Goal: Transaction & Acquisition: Obtain resource

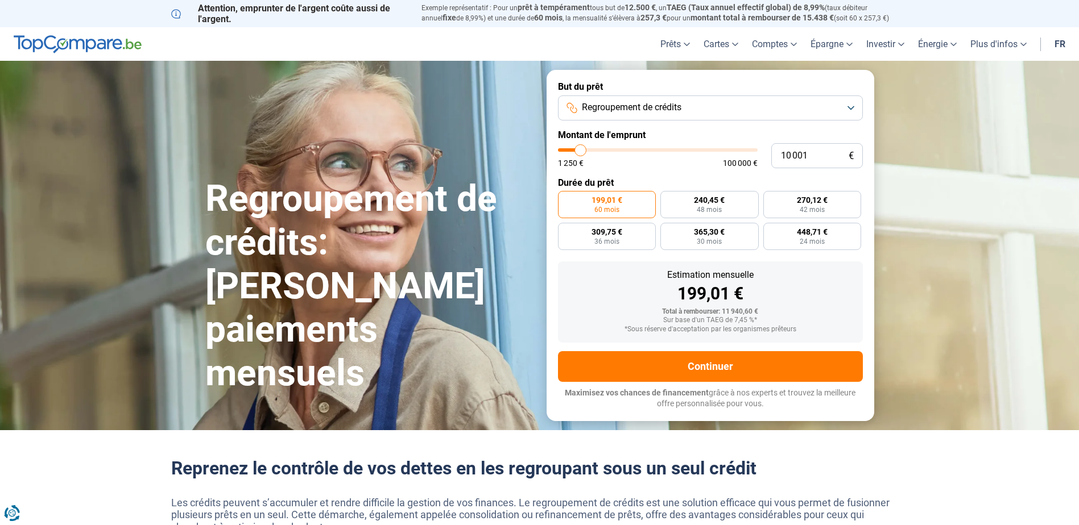
click at [767, 109] on button "Regroupement de crédits" at bounding box center [710, 108] width 305 height 25
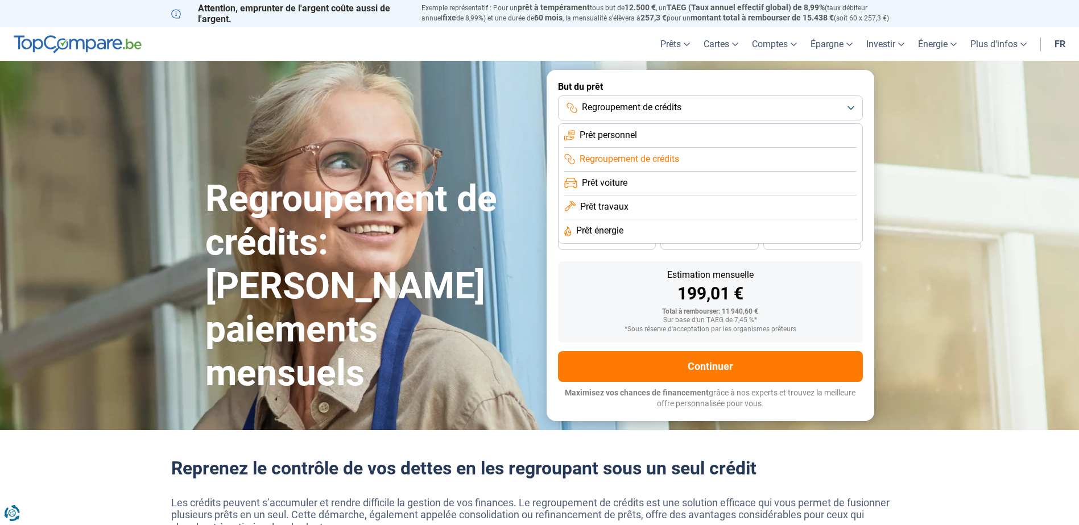
click at [767, 109] on button "Regroupement de crédits" at bounding box center [710, 108] width 305 height 25
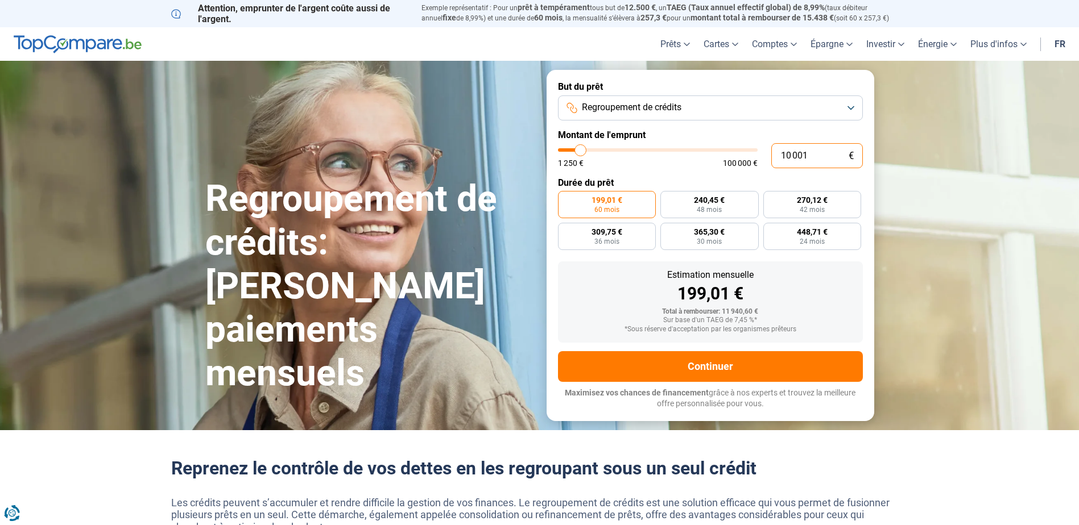
click at [786, 153] on input "10 001" at bounding box center [817, 155] width 92 height 25
type input "1"
type input "1250"
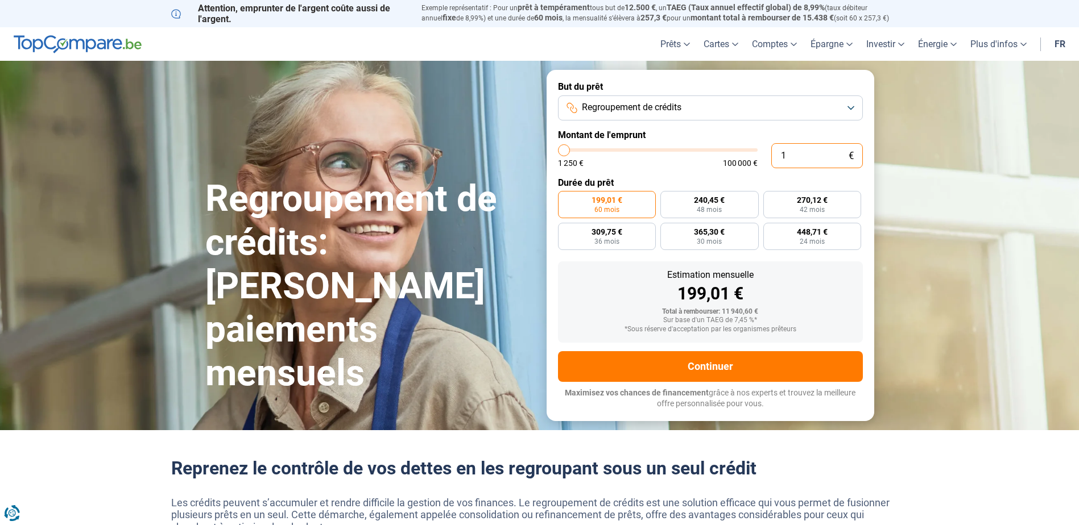
type input "14"
type input "1250"
type input "145"
type input "1250"
type input "14"
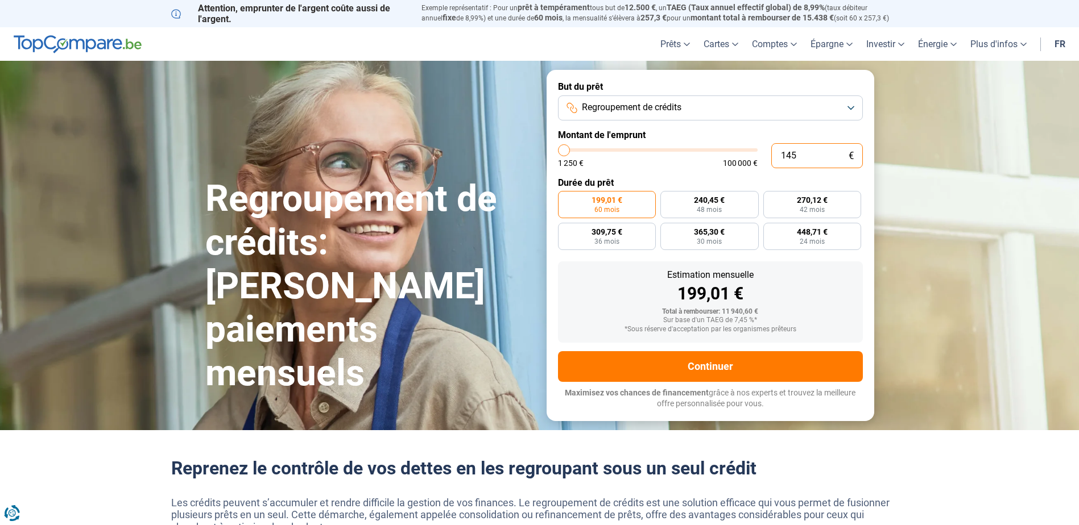
type input "1250"
type input "1"
type input "1250"
type input "15"
type input "1250"
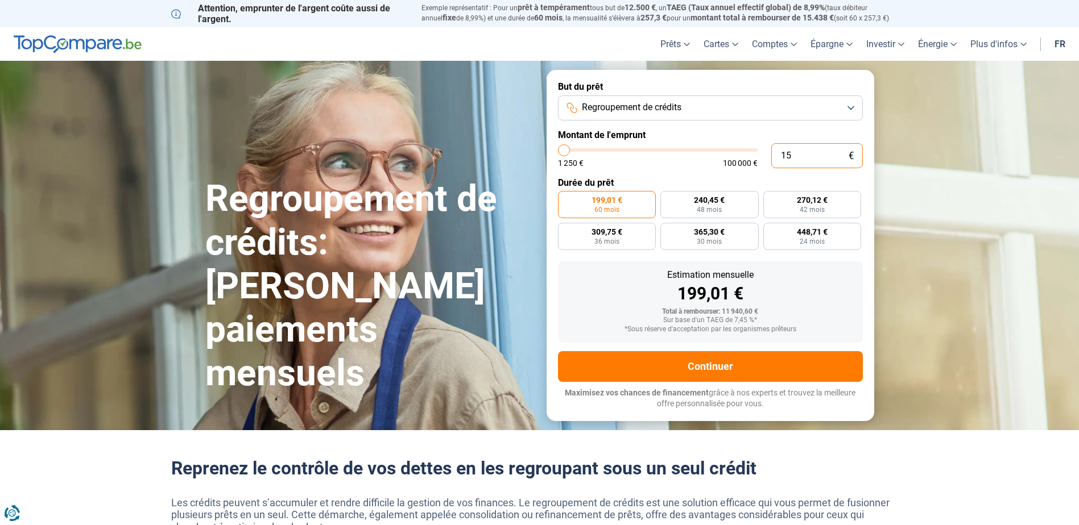
type input "150"
type input "1250"
type input "1 500"
type input "1500"
type input "15 000"
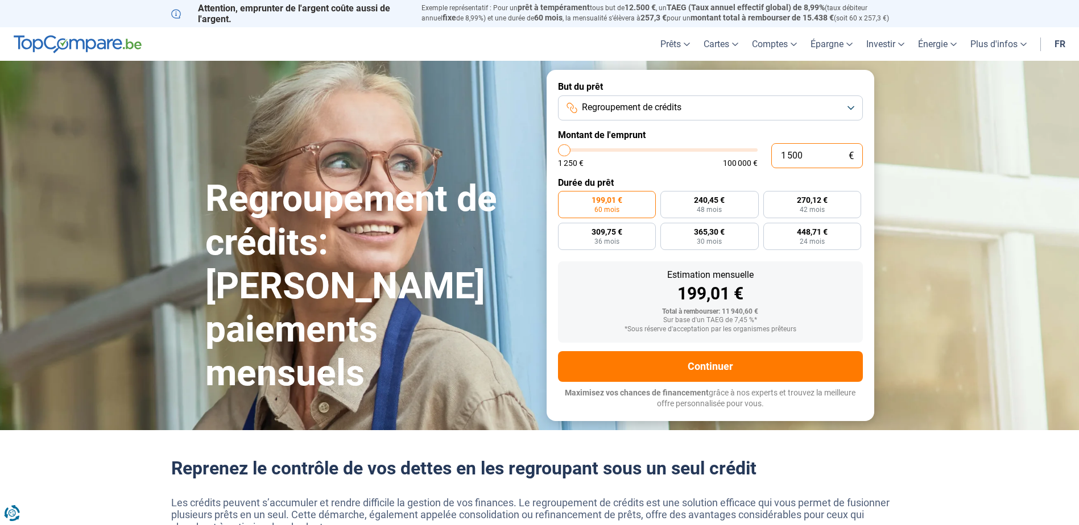
type input "15000"
type input "150 000"
type input "100000"
type input "100 000"
type input "100000"
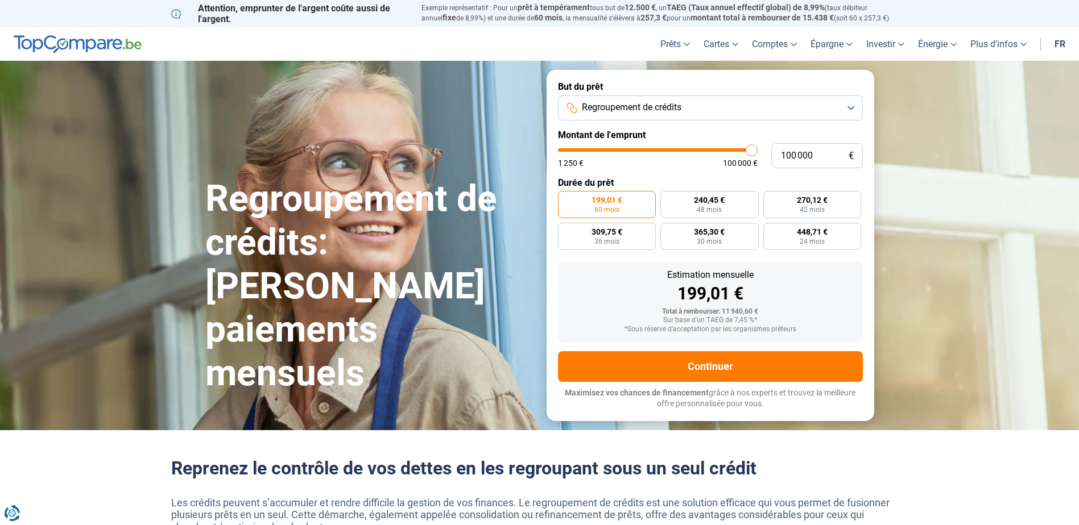
radio input "false"
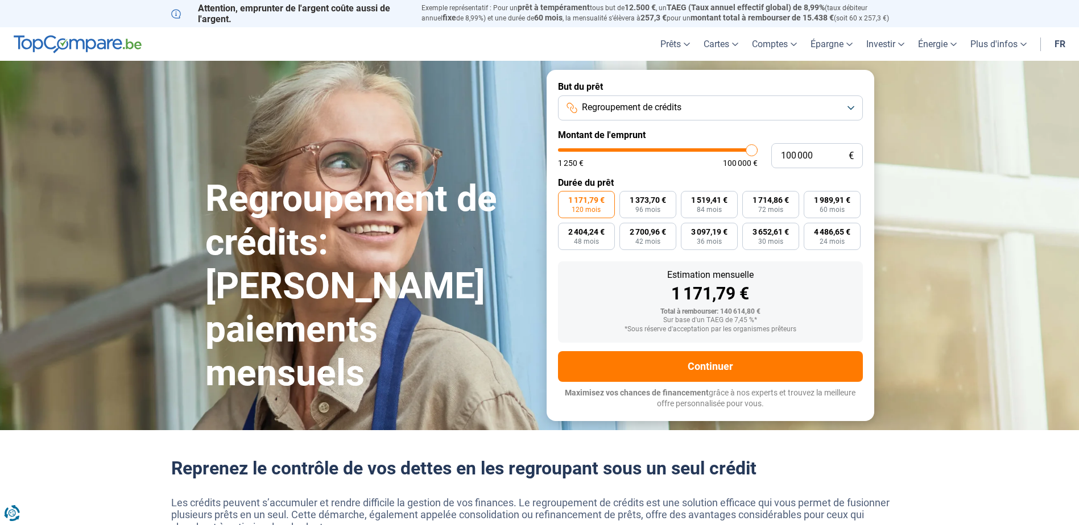
click at [847, 291] on div "1 171,79 €" at bounding box center [710, 293] width 287 height 17
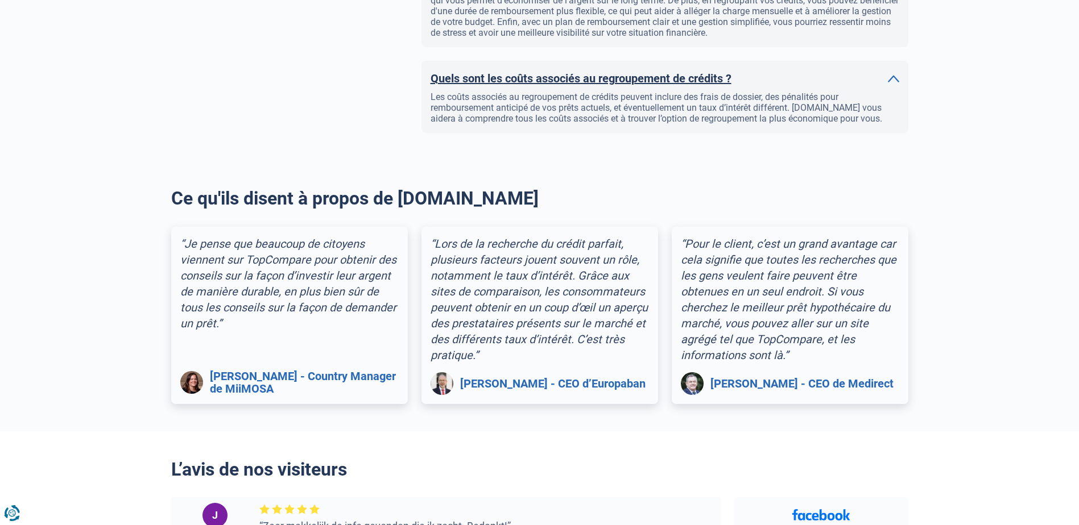
scroll to position [1365, 0]
